Goal: Information Seeking & Learning: Learn about a topic

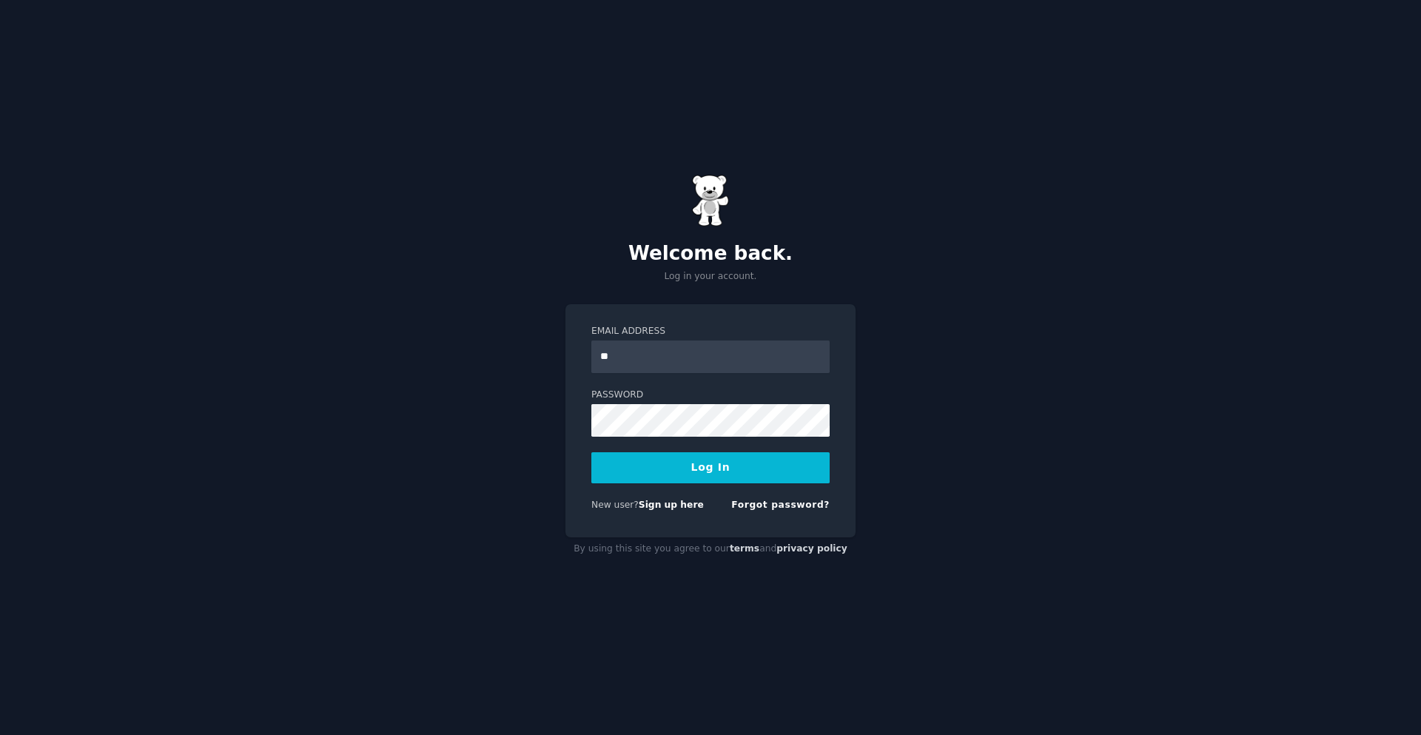
type input "**********"
click at [591, 452] on button "Log In" at bounding box center [710, 467] width 238 height 31
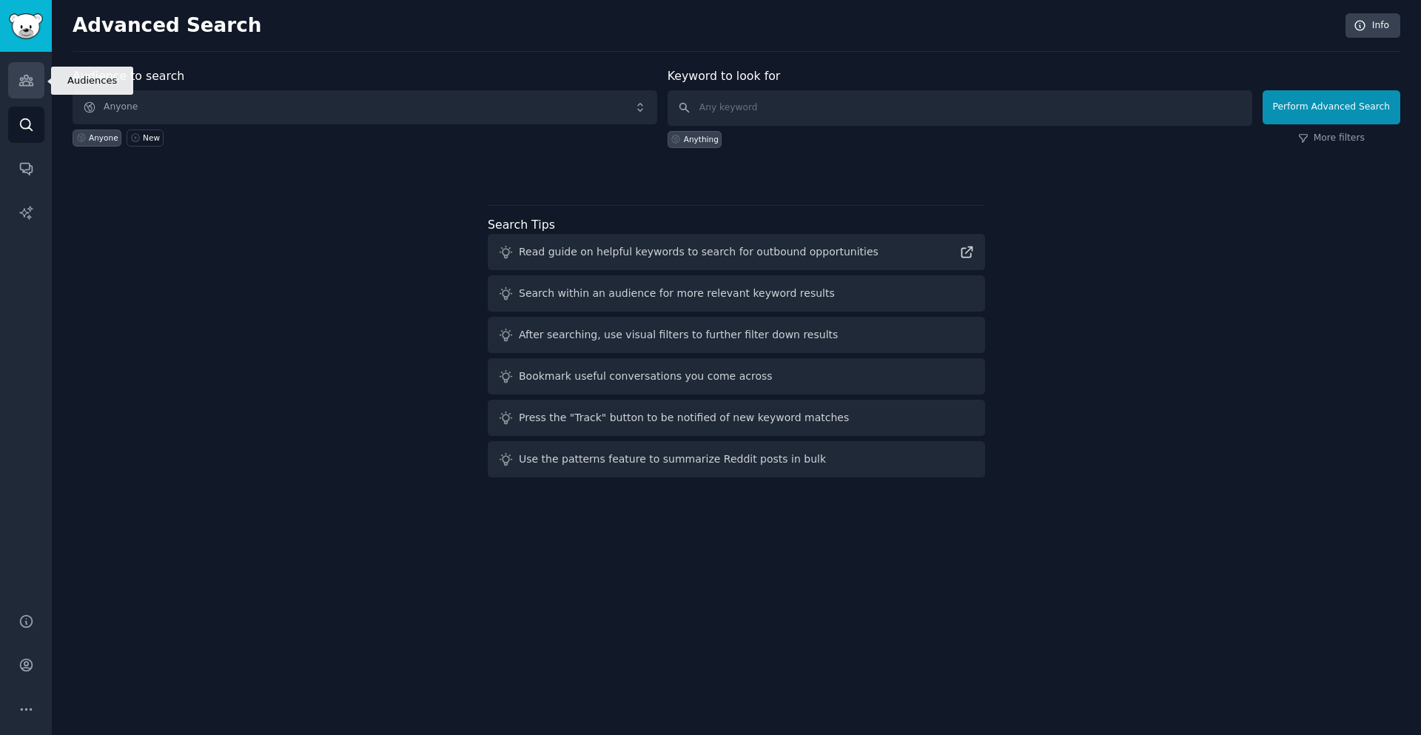
click at [26, 73] on icon "Sidebar" at bounding box center [26, 81] width 16 height 16
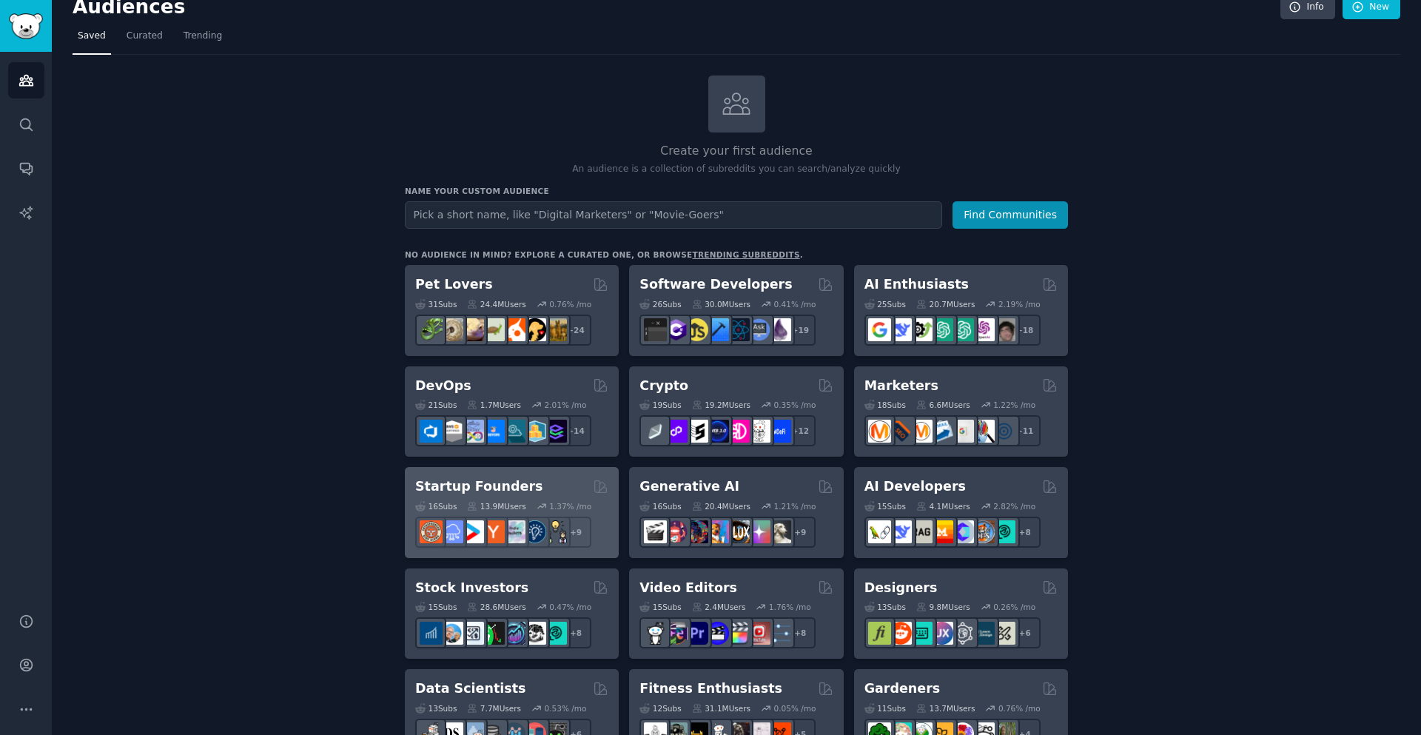
scroll to position [10, 0]
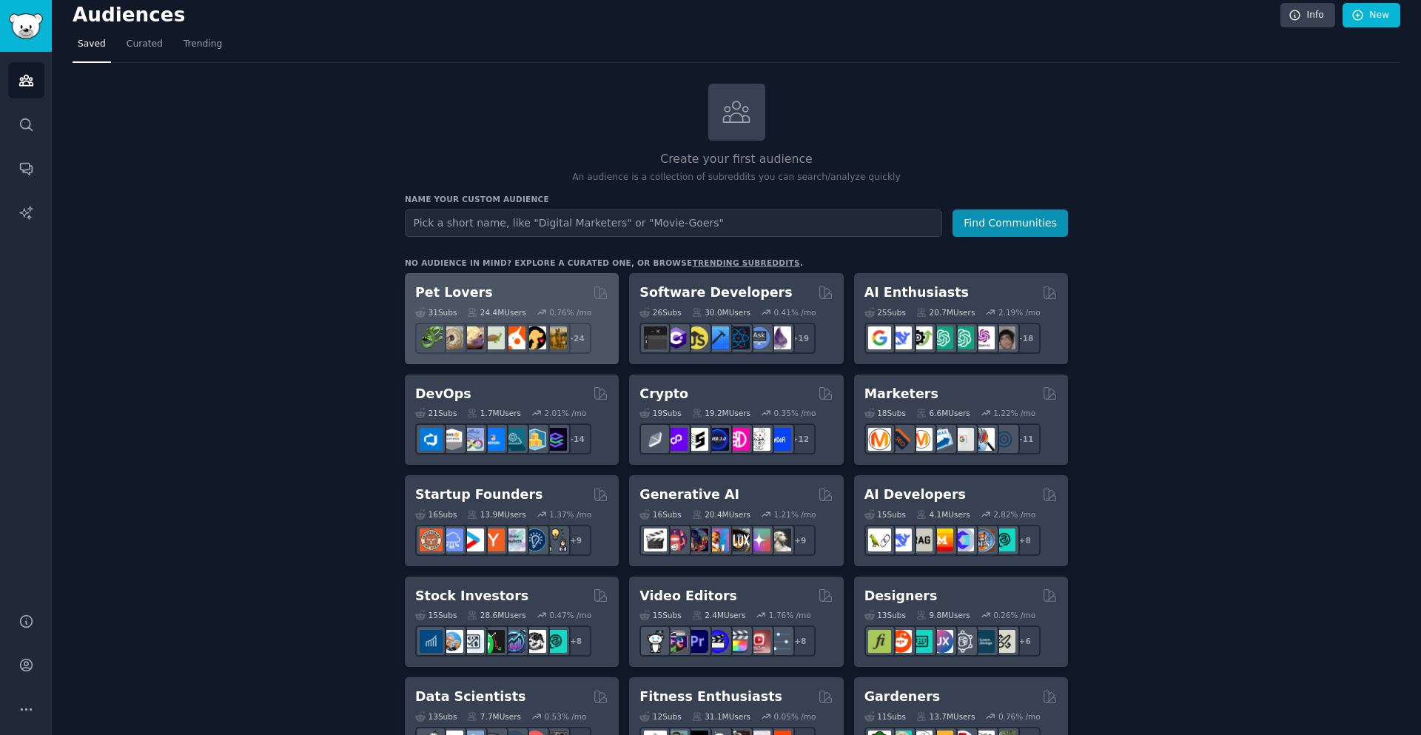
click at [436, 289] on h2 "Pet Lovers" at bounding box center [454, 292] width 78 height 18
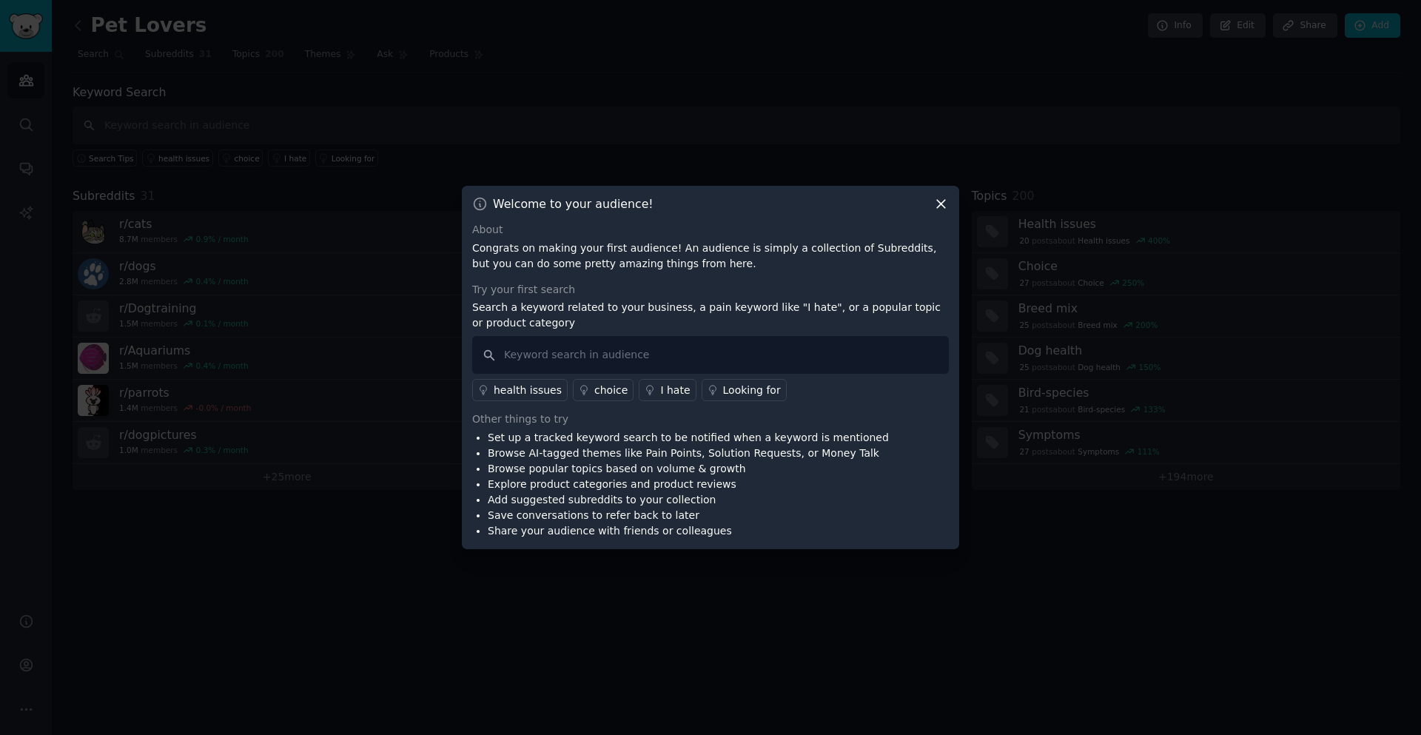
click at [941, 199] on icon at bounding box center [941, 204] width 16 height 16
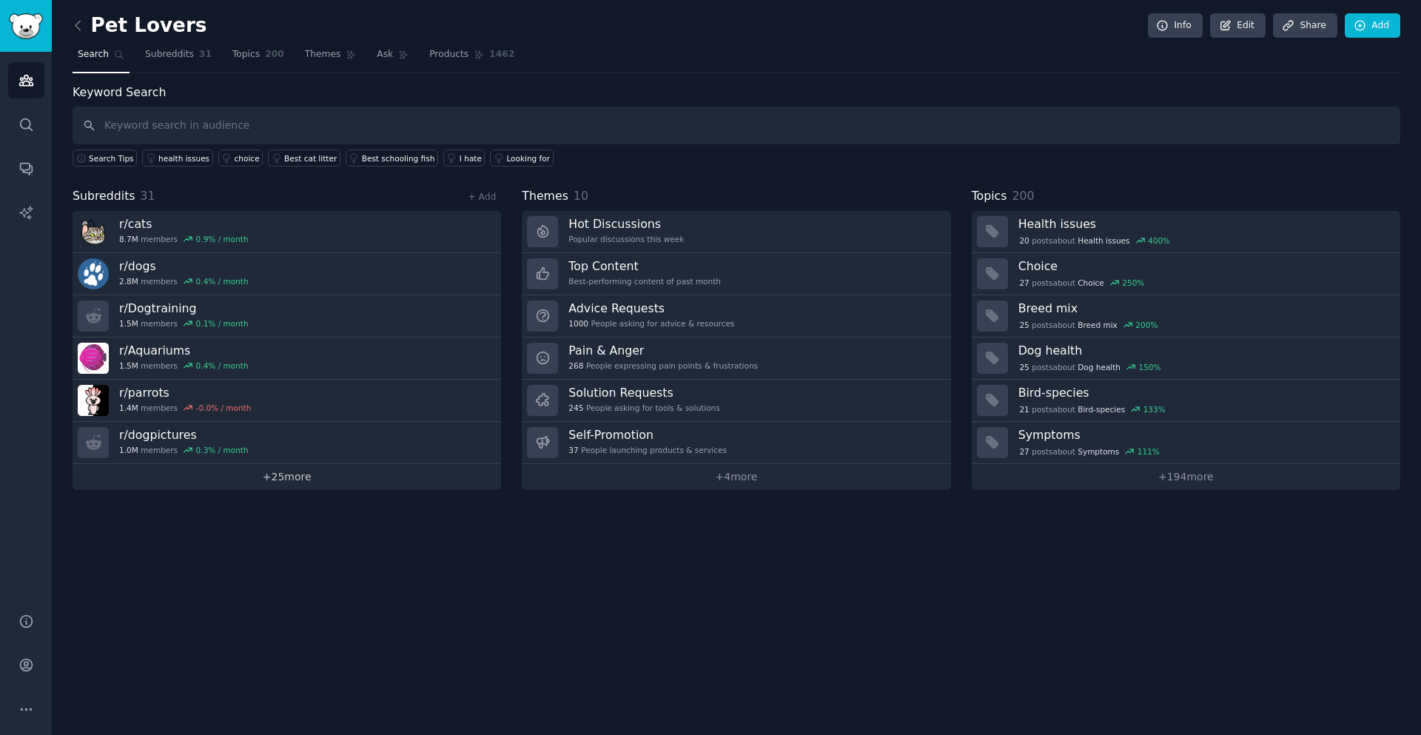
click at [279, 478] on link "+ 25 more" at bounding box center [287, 477] width 428 height 26
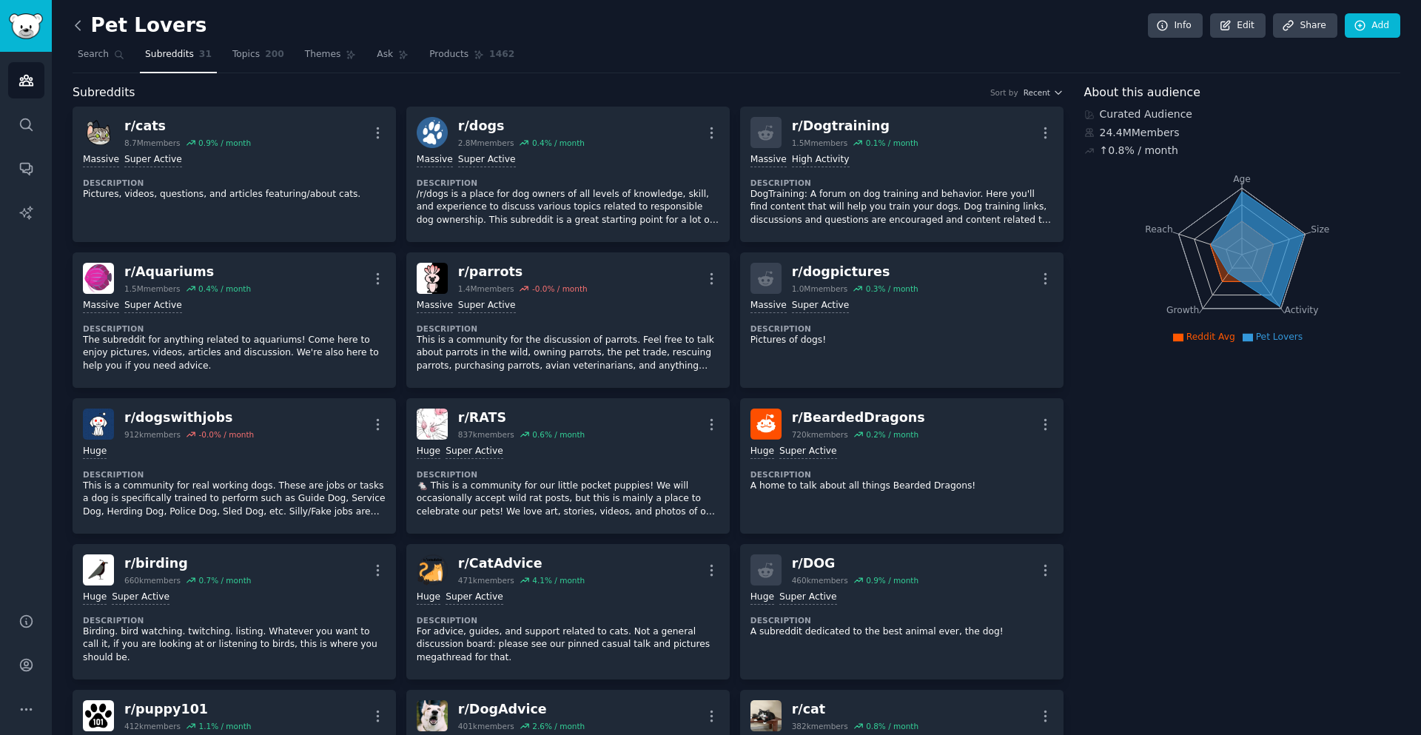
click at [74, 24] on icon at bounding box center [78, 26] width 16 height 16
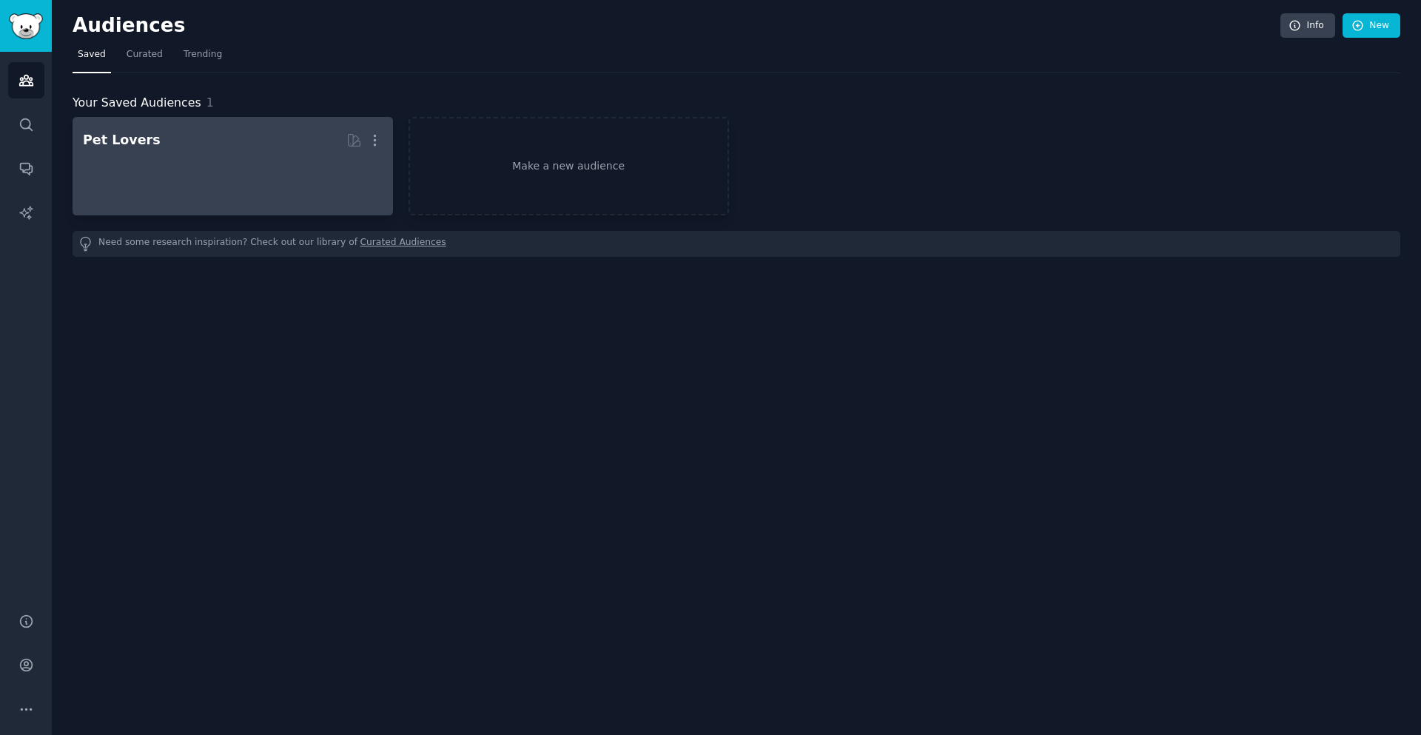
click at [221, 156] on div at bounding box center [233, 179] width 300 height 52
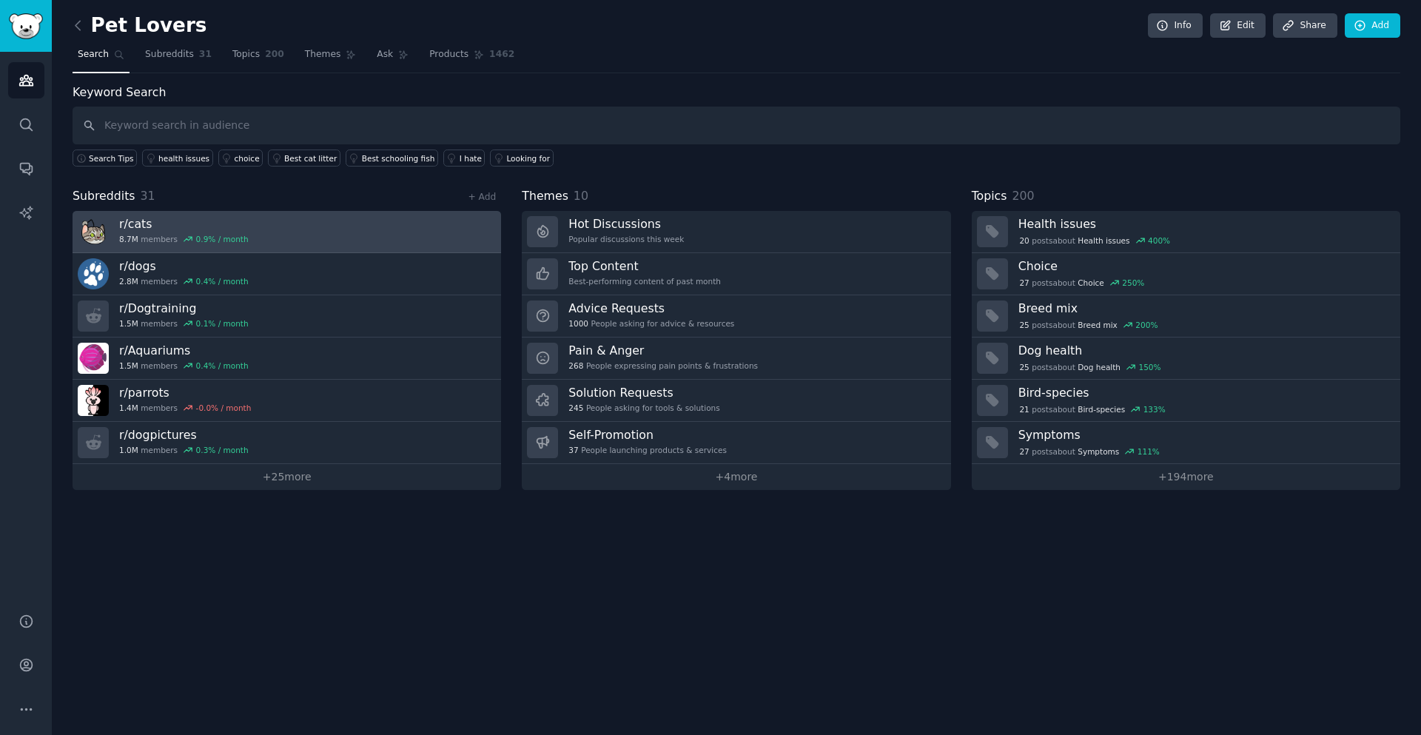
click at [225, 238] on div "0.9 % / month" at bounding box center [222, 239] width 53 height 10
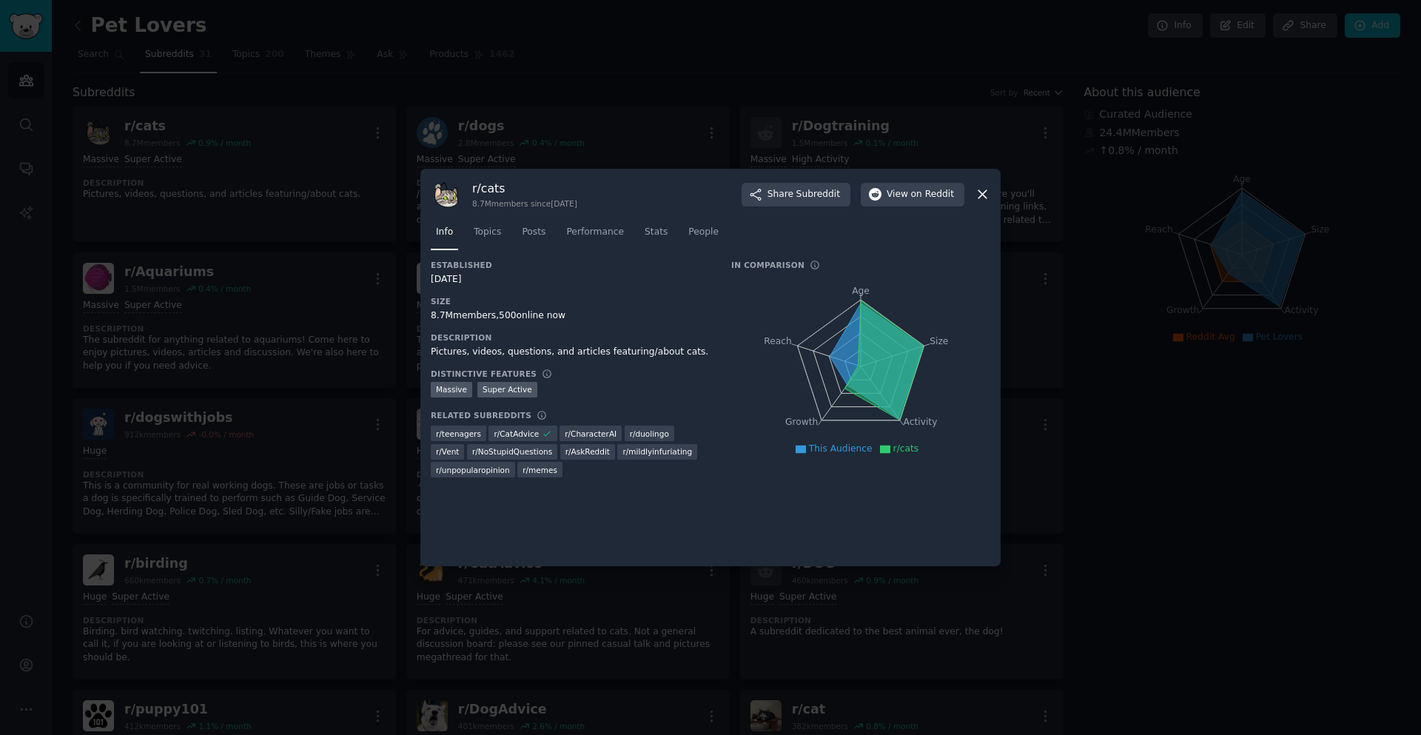
click at [995, 191] on div "r/ cats 8.7M members since [DATE] Share Subreddit View on Reddit Info Topics Po…" at bounding box center [710, 368] width 580 height 398
click at [980, 195] on icon at bounding box center [983, 194] width 16 height 16
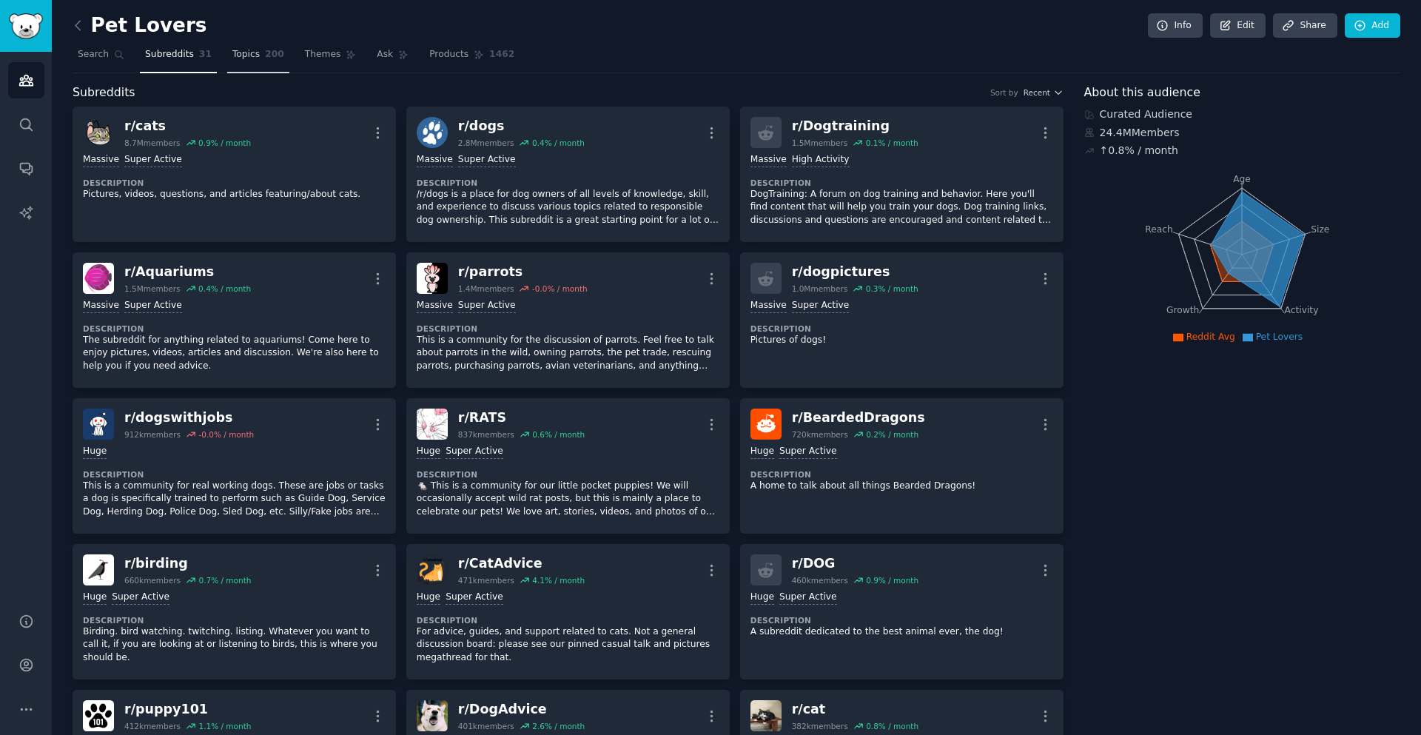
click at [244, 61] on link "Topics 200" at bounding box center [258, 58] width 62 height 30
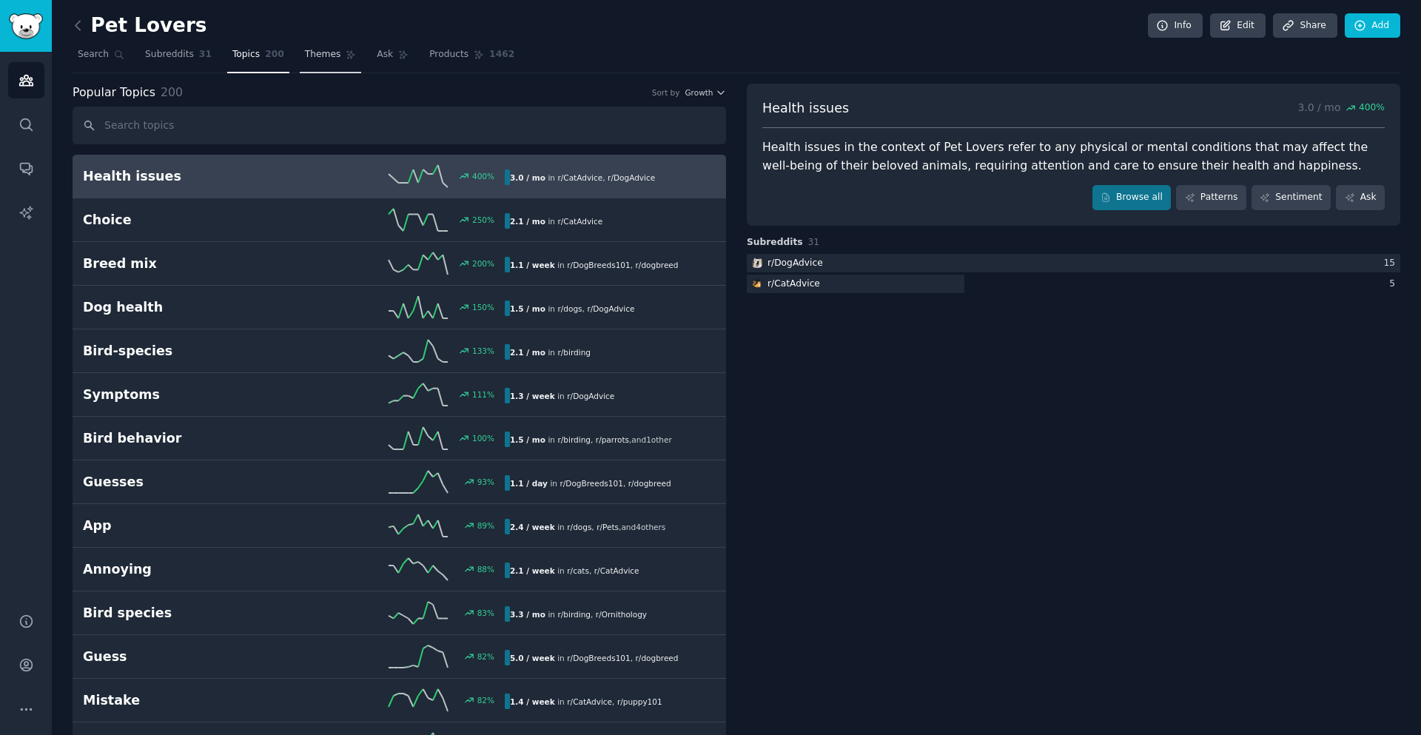
click at [306, 61] on link "Themes" at bounding box center [331, 58] width 62 height 30
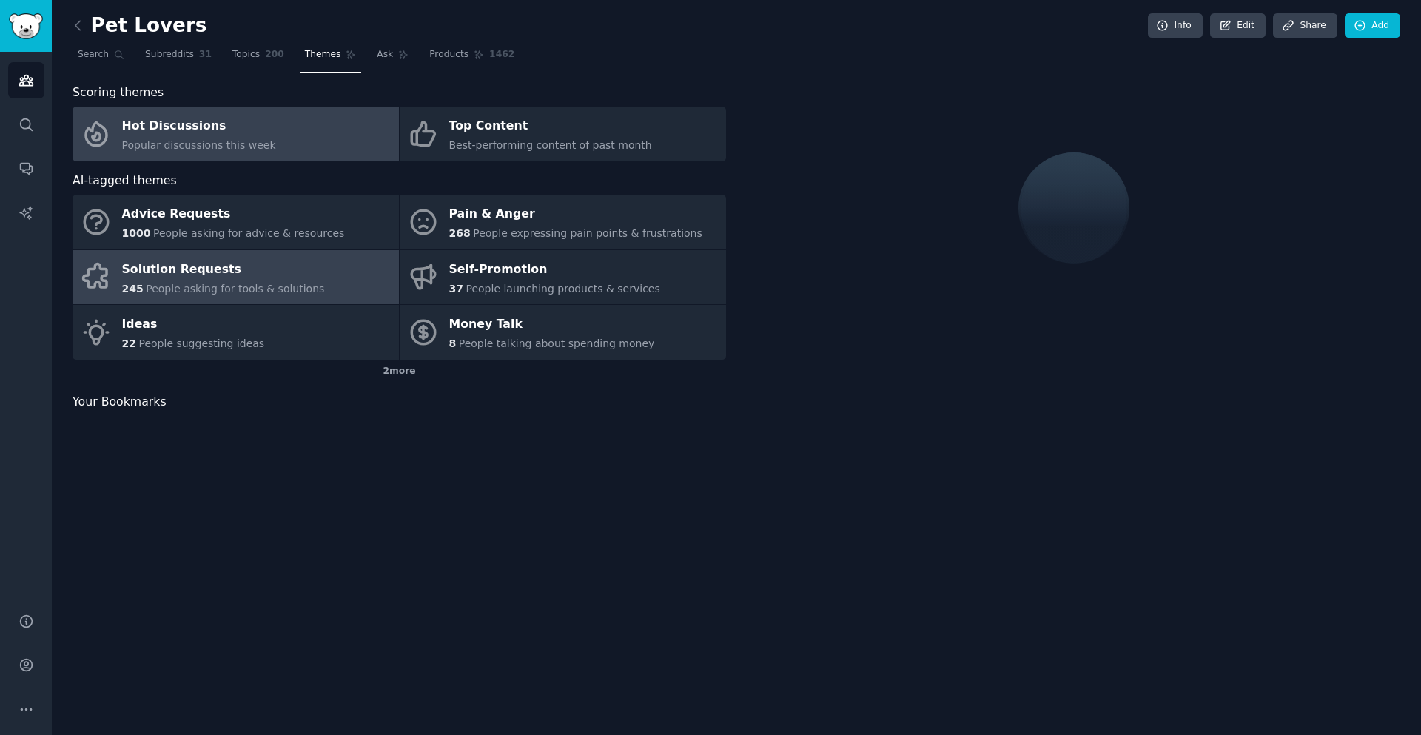
click at [196, 275] on div "Solution Requests" at bounding box center [223, 270] width 203 height 24
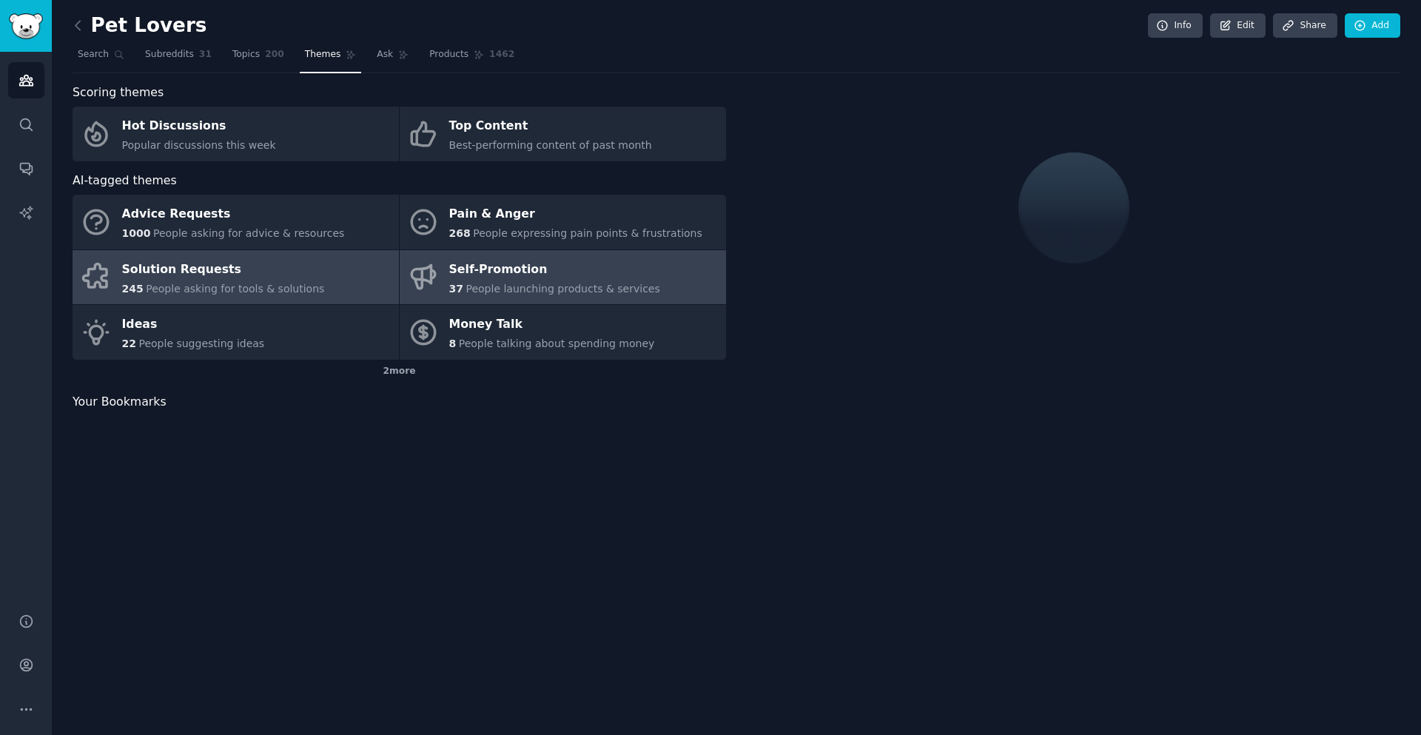
click at [502, 275] on div "Self-Promotion" at bounding box center [554, 270] width 211 height 24
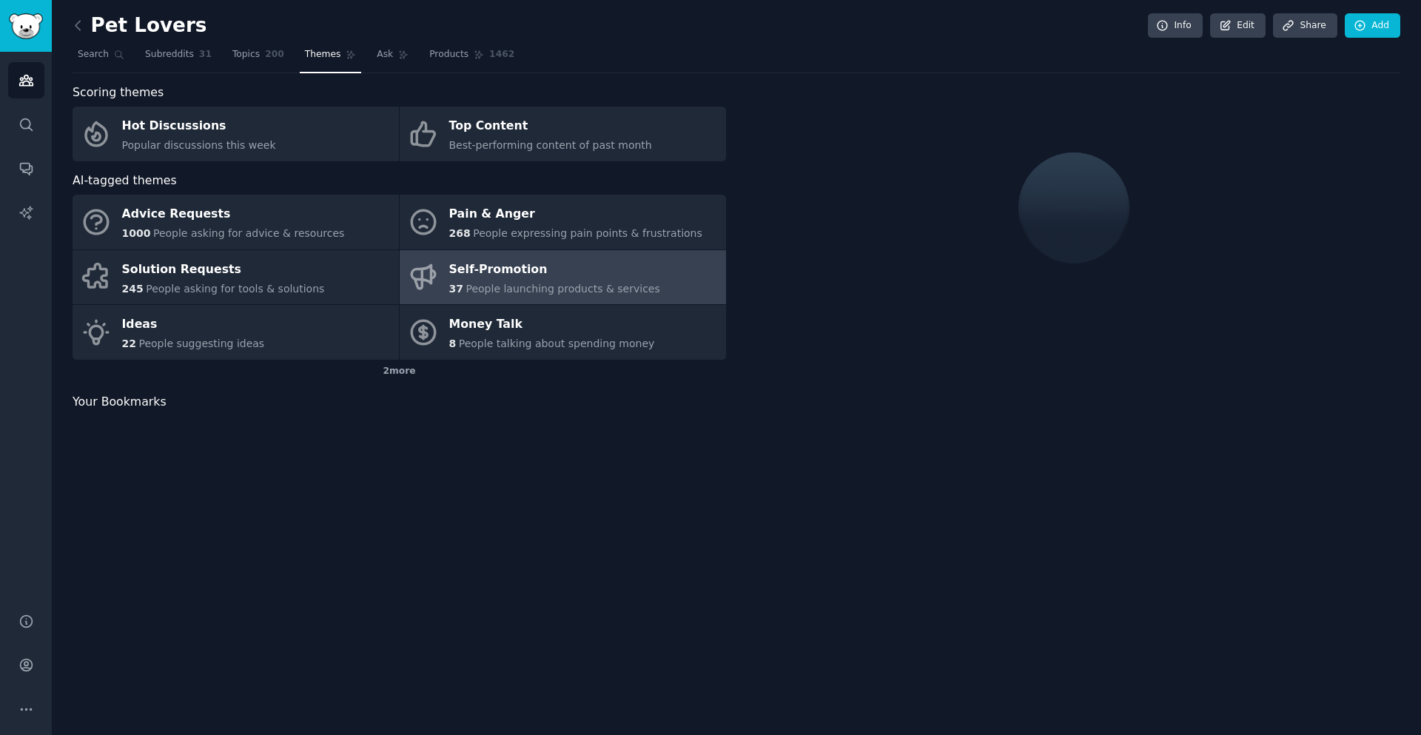
click at [466, 277] on div "Self-Promotion" at bounding box center [554, 270] width 211 height 24
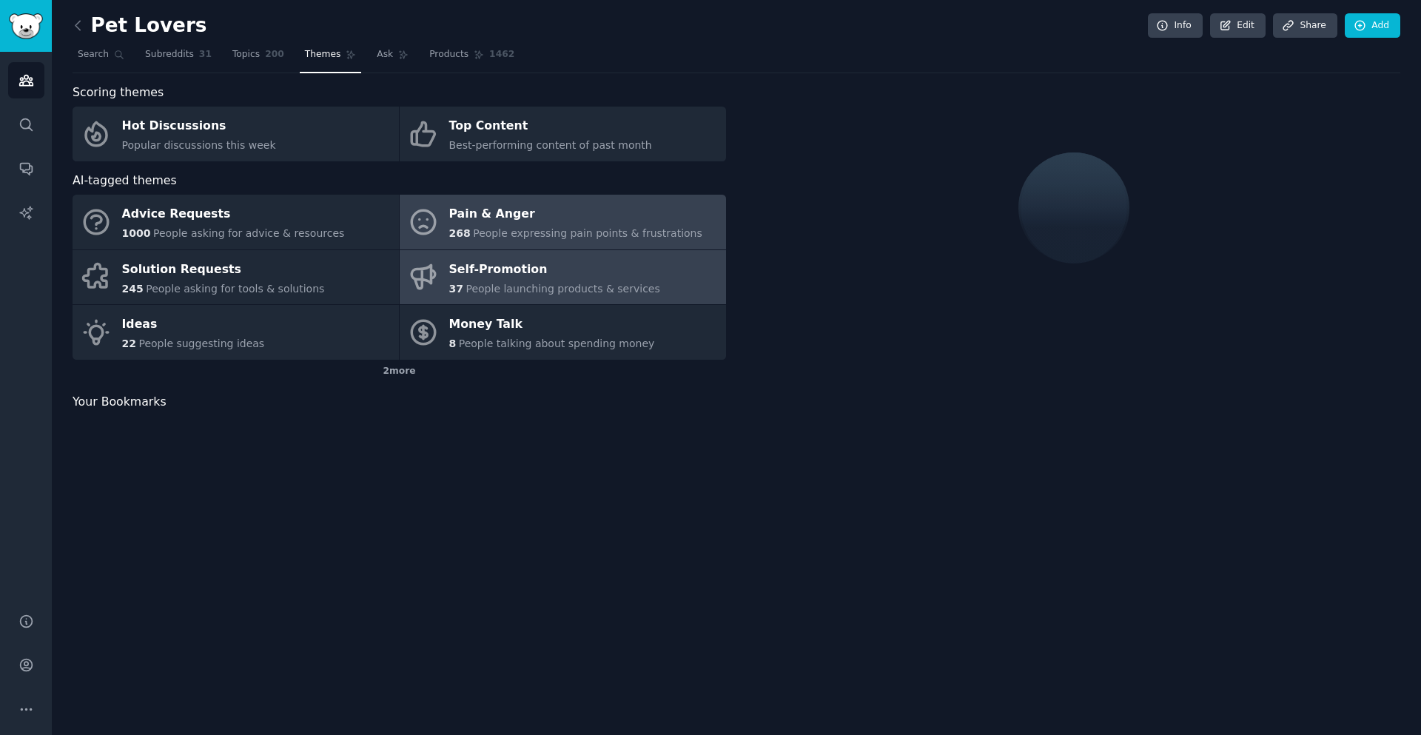
click at [476, 214] on div "Pain & Anger" at bounding box center [575, 215] width 253 height 24
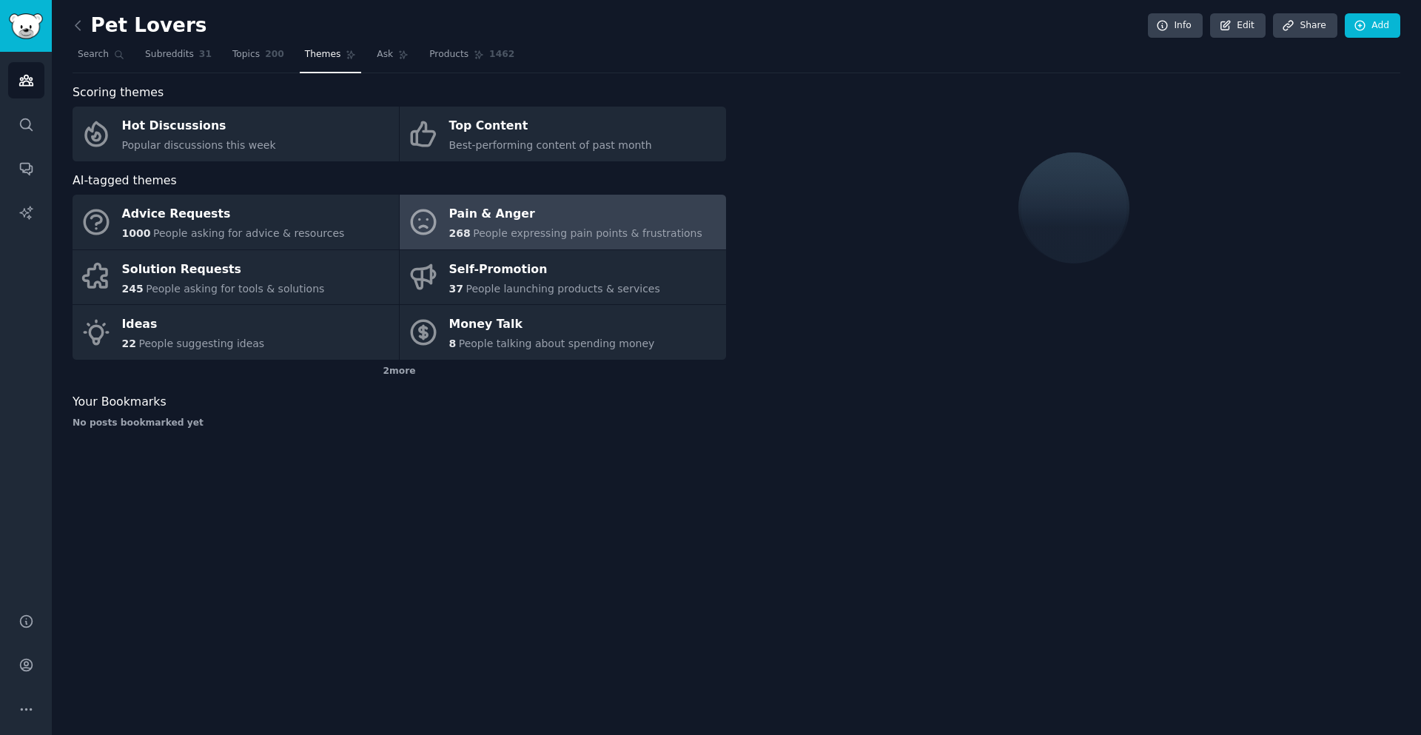
click at [502, 221] on div "Pain & Anger" at bounding box center [575, 215] width 253 height 24
click at [576, 221] on div "Pain & Anger" at bounding box center [575, 215] width 253 height 24
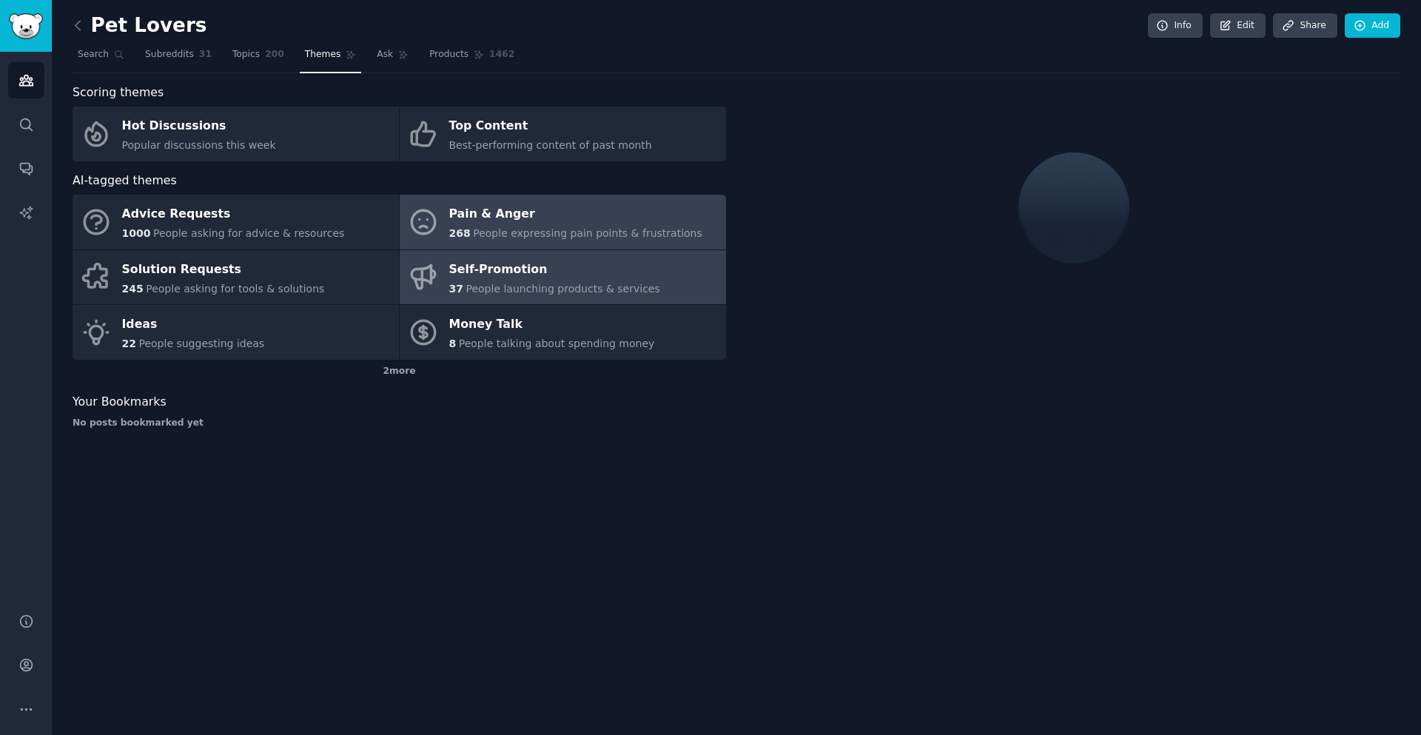
click at [540, 263] on div "Self-Promotion" at bounding box center [554, 270] width 211 height 24
click at [526, 223] on div "Pain & Anger" at bounding box center [575, 215] width 253 height 24
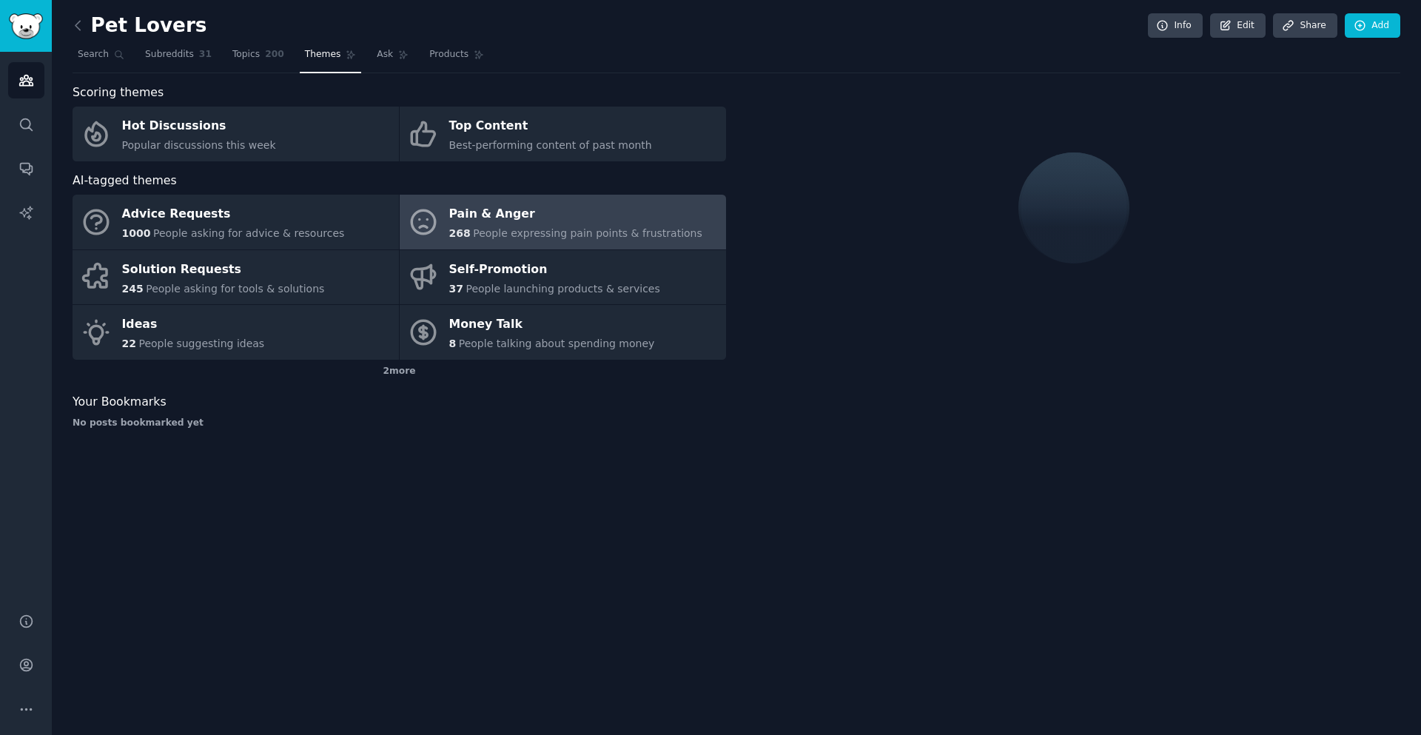
click at [1075, 201] on div at bounding box center [1073, 207] width 107 height 111
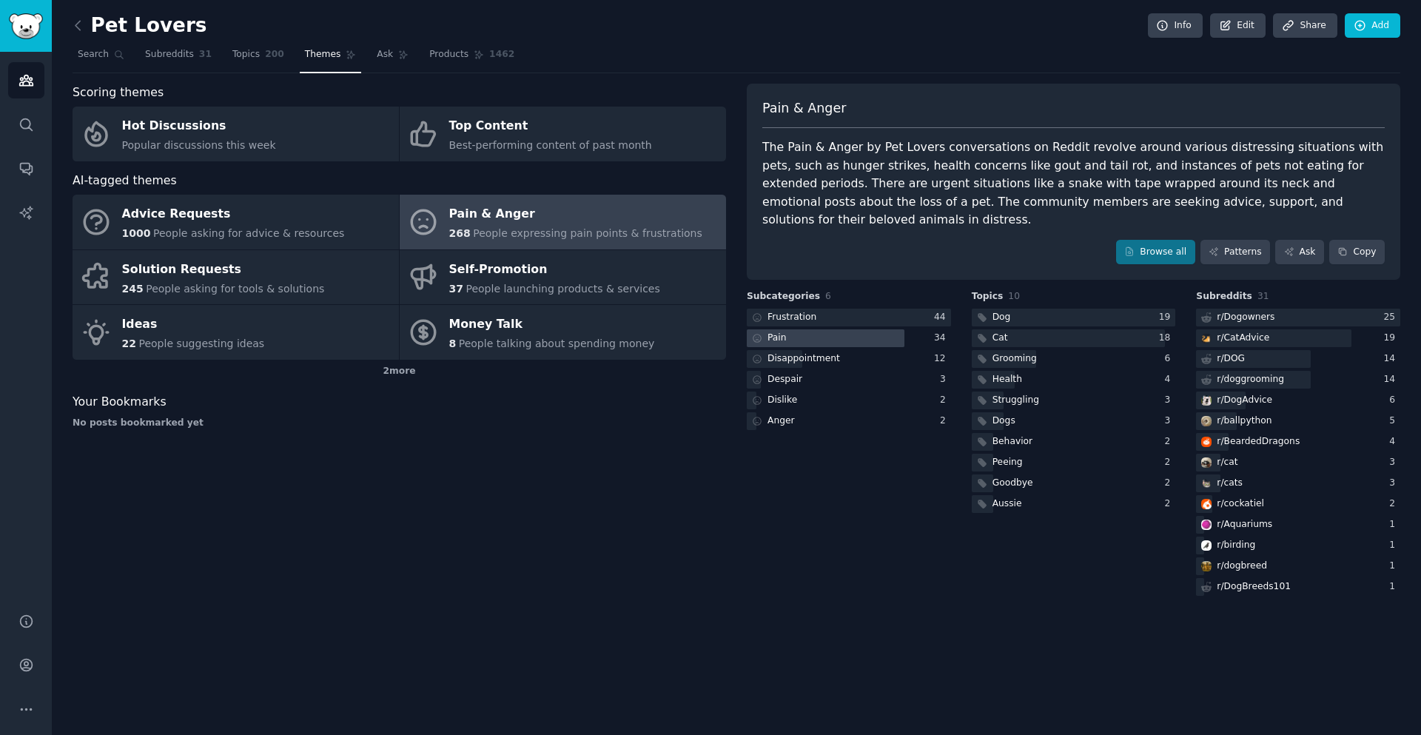
click at [818, 329] on div at bounding box center [826, 338] width 158 height 18
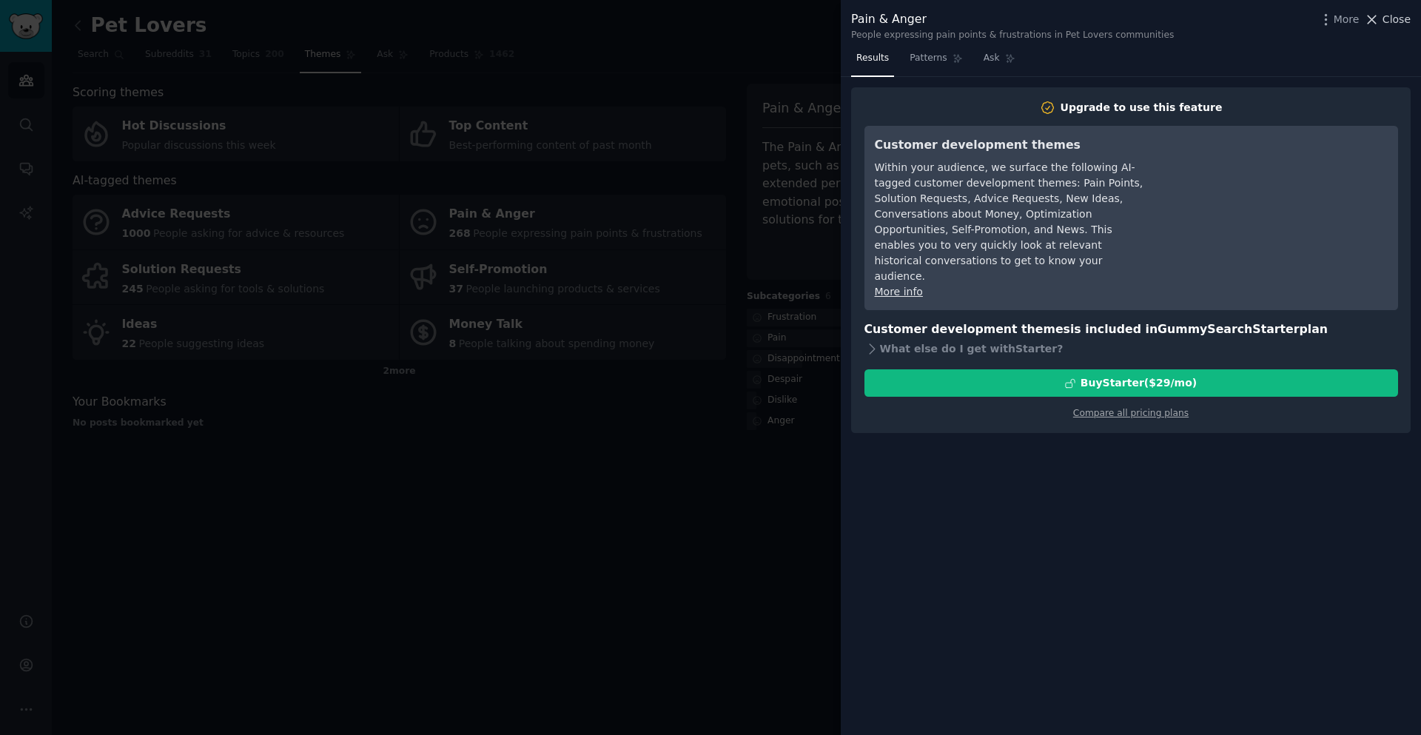
click at [1401, 16] on span "Close" at bounding box center [1396, 20] width 28 height 16
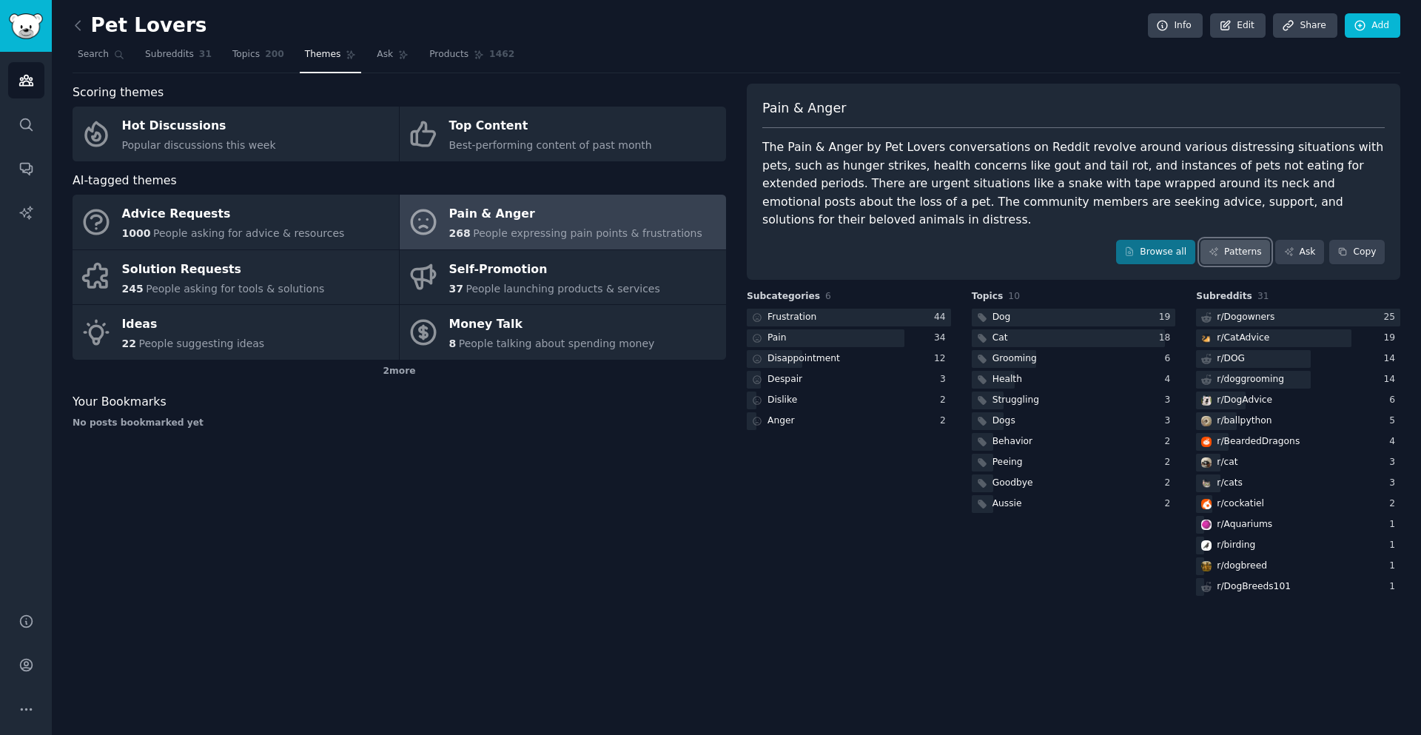
click at [1237, 240] on link "Patterns" at bounding box center [1235, 252] width 70 height 25
